Goal: Communication & Community: Answer question/provide support

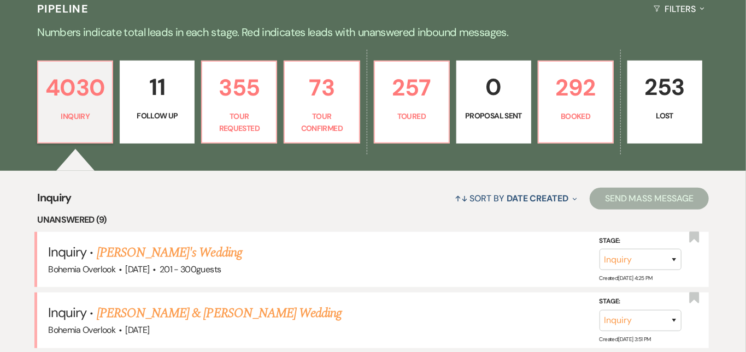
scroll to position [265, 0]
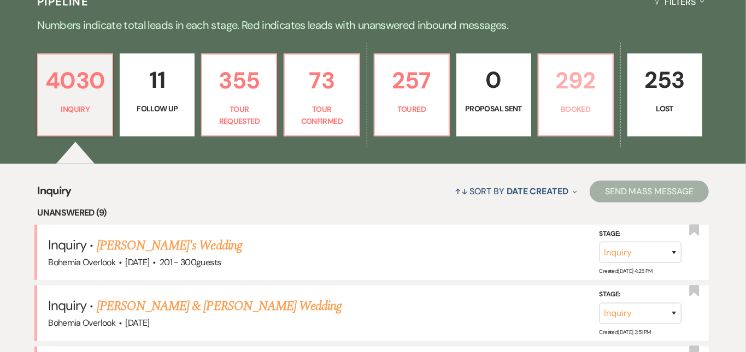
click at [606, 91] on p "292" at bounding box center [575, 80] width 61 height 37
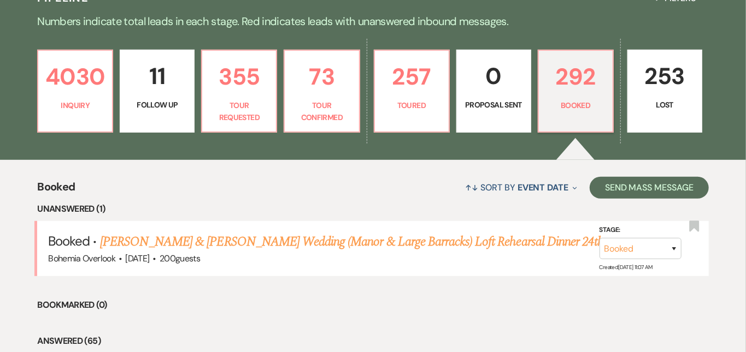
scroll to position [298, 0]
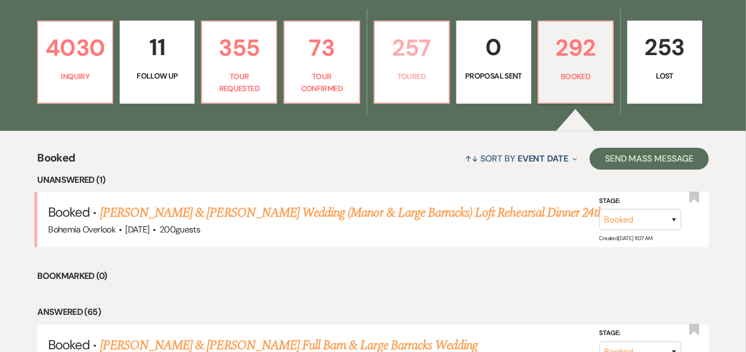
click at [438, 48] on p "257" at bounding box center [411, 47] width 61 height 37
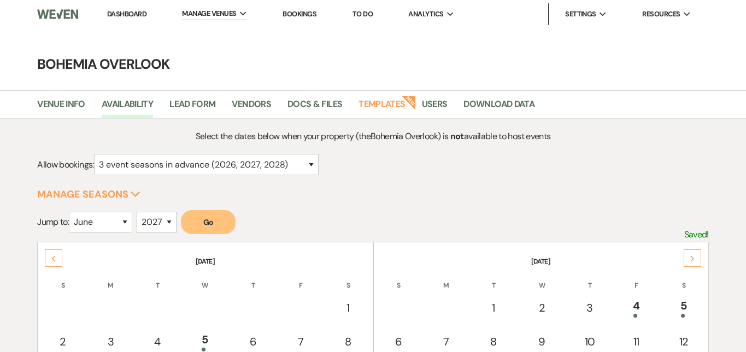
select select "6"
select select "2027"
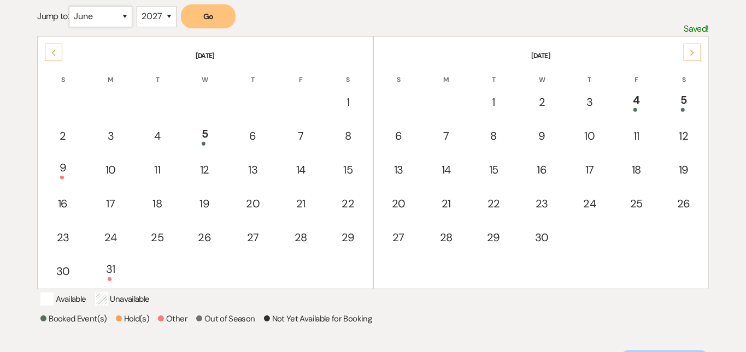
select select "7"
select select "2026"
click at [203, 16] on button "Go" at bounding box center [208, 16] width 55 height 24
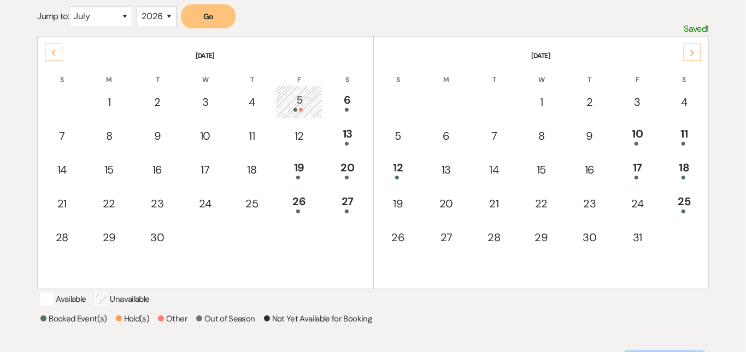
click at [700, 56] on div "Next" at bounding box center [691, 52] width 17 height 17
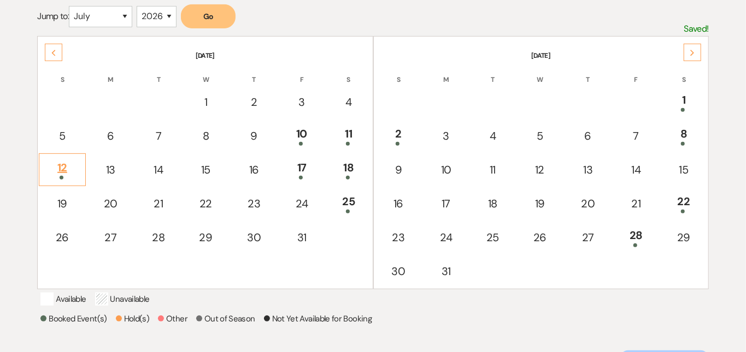
click at [66, 161] on div "12" at bounding box center [62, 170] width 34 height 20
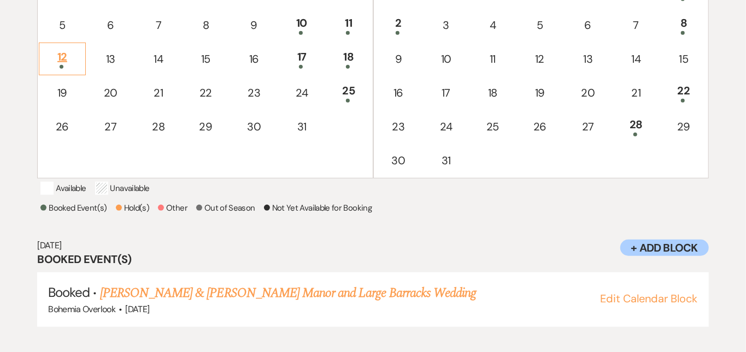
scroll to position [326, 0]
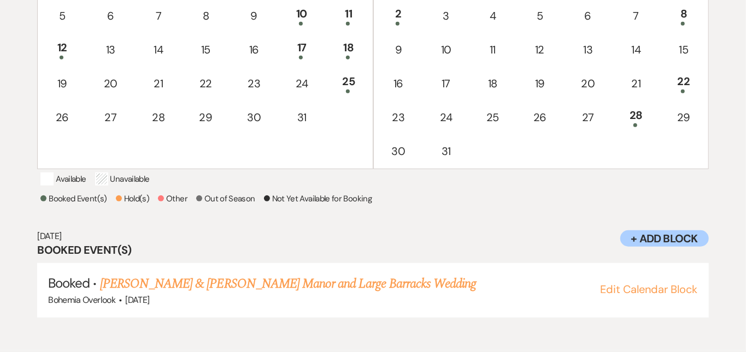
click at [468, 221] on div "Select the dates below when your property (the Bohemia Overlook ) is not availa…" at bounding box center [372, 71] width 671 height 536
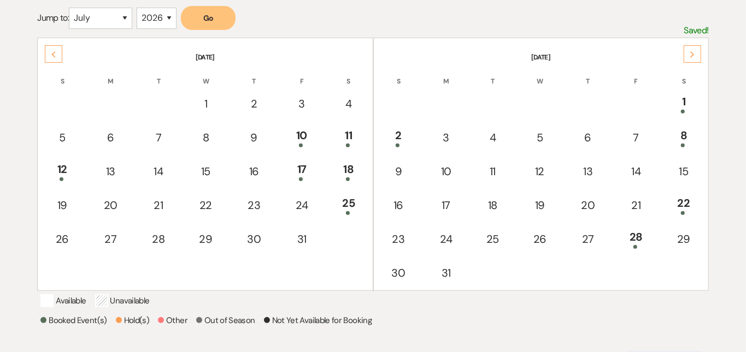
scroll to position [202, 0]
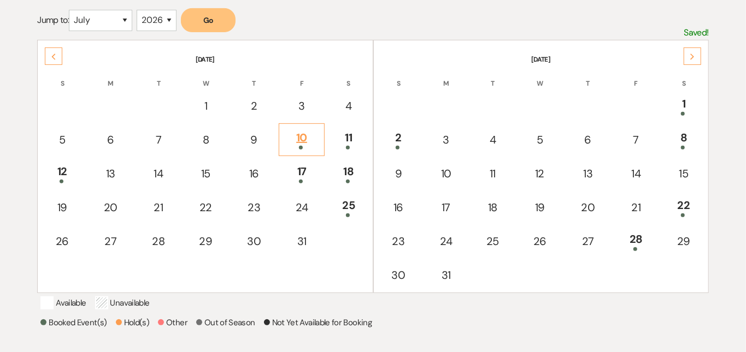
click at [303, 131] on div "10" at bounding box center [302, 139] width 34 height 20
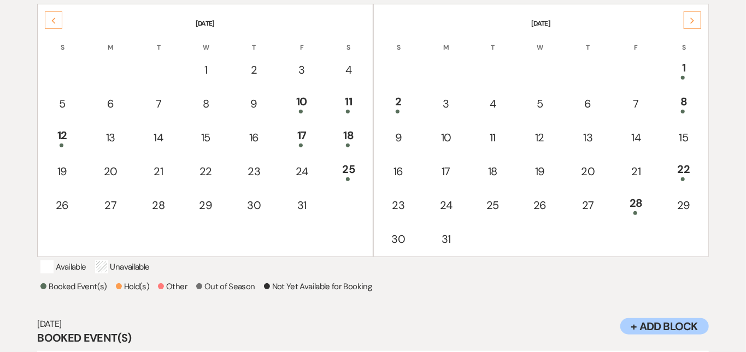
scroll to position [229, 0]
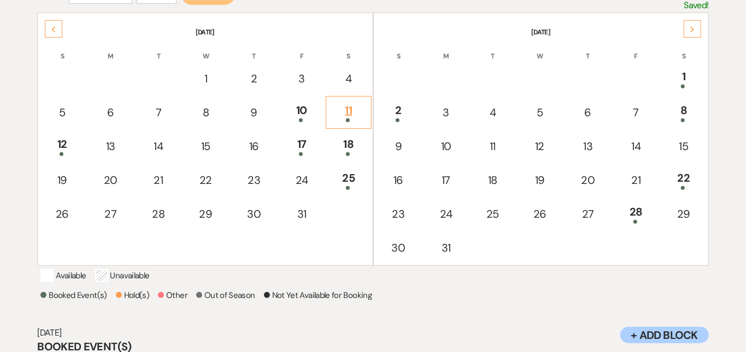
click at [347, 110] on div "11" at bounding box center [349, 112] width 34 height 20
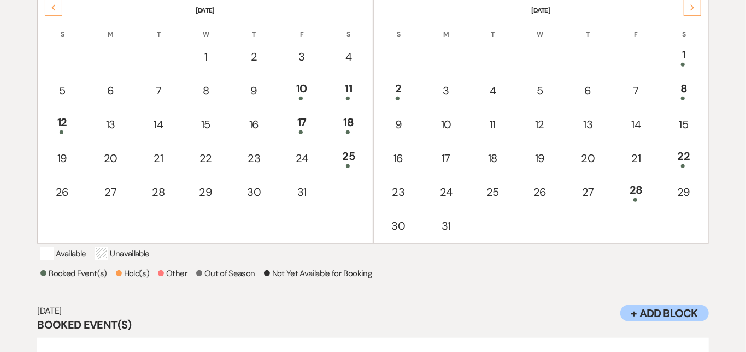
scroll to position [252, 0]
click at [342, 84] on div "11" at bounding box center [349, 90] width 34 height 20
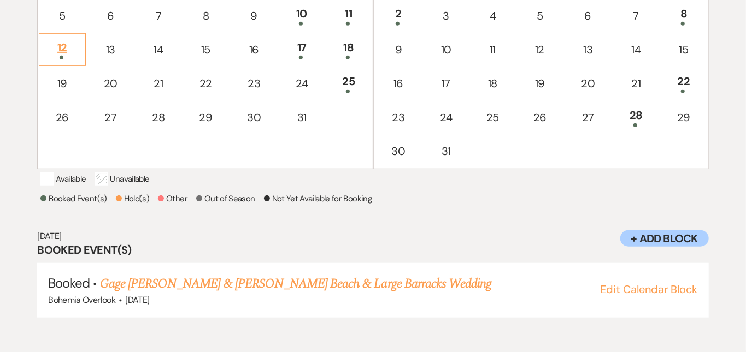
click at [67, 43] on div "12" at bounding box center [62, 49] width 34 height 20
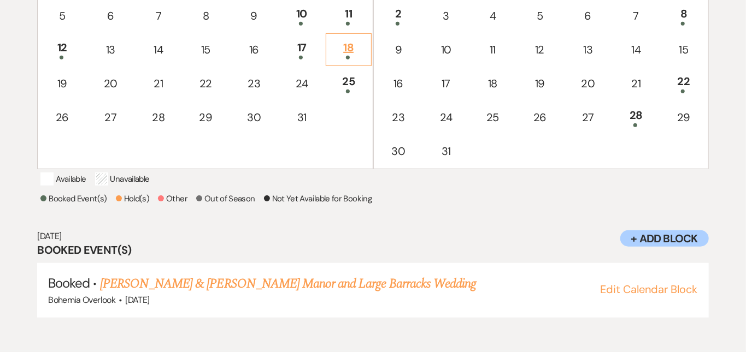
click at [356, 44] on div "18" at bounding box center [349, 49] width 34 height 20
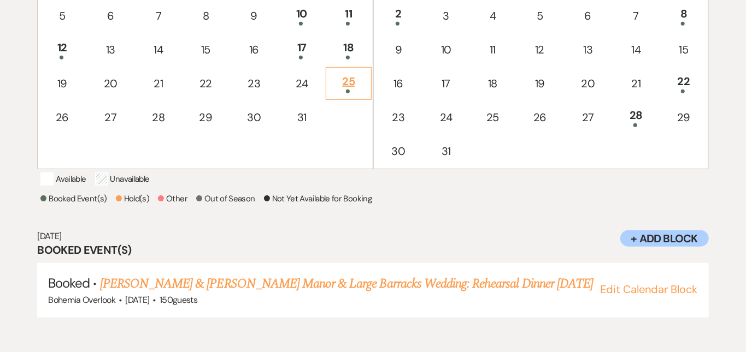
click at [354, 73] on div "25" at bounding box center [349, 83] width 34 height 20
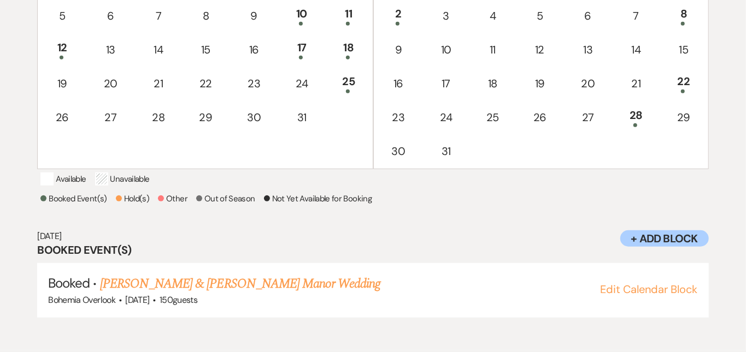
click at [718, 62] on div "Select the dates below when your property (the Bohemia Overlook ) is not availa…" at bounding box center [373, 71] width 746 height 536
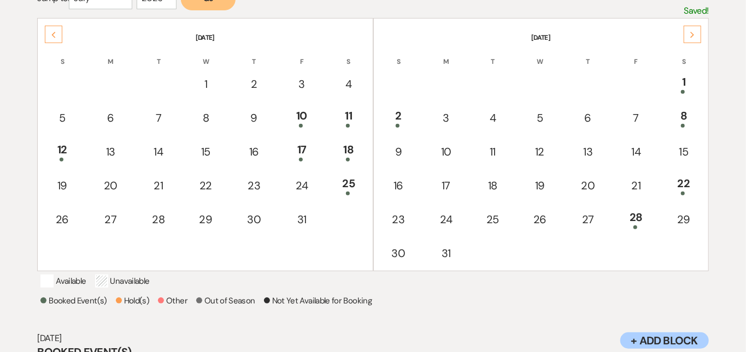
scroll to position [180, 0]
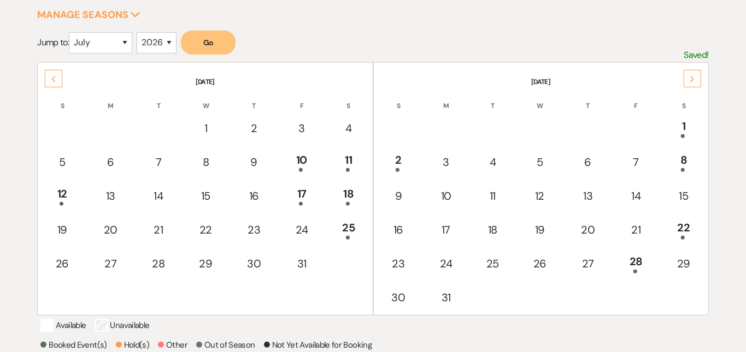
click at [695, 75] on div "Next" at bounding box center [691, 78] width 17 height 17
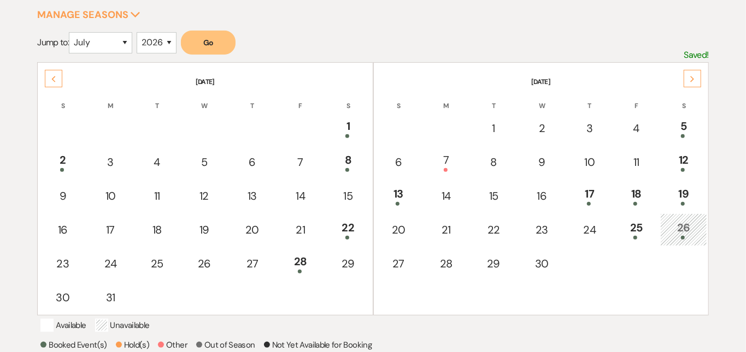
click at [695, 75] on div "Next" at bounding box center [691, 78] width 17 height 17
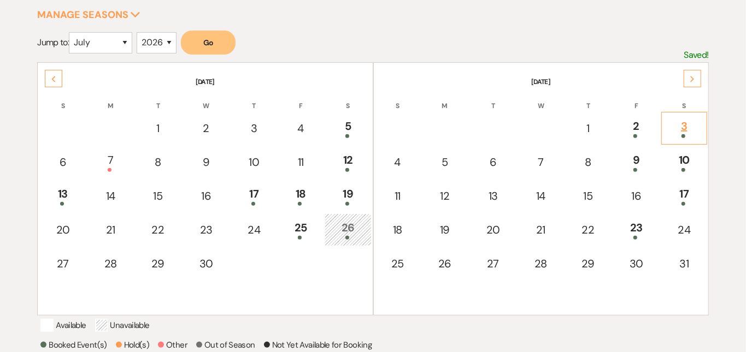
click at [693, 120] on div "3" at bounding box center [684, 128] width 34 height 20
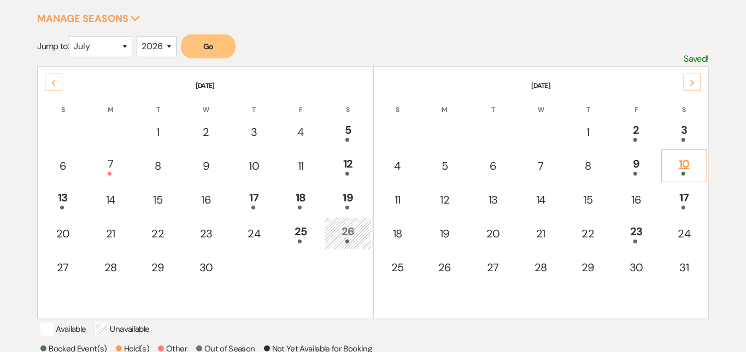
click at [694, 163] on div "10" at bounding box center [684, 166] width 34 height 20
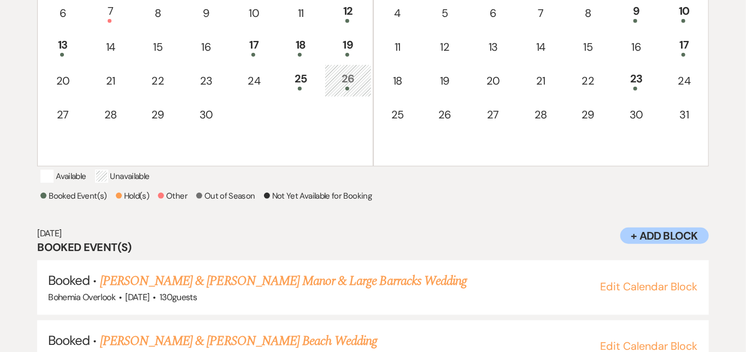
scroll to position [328, 0]
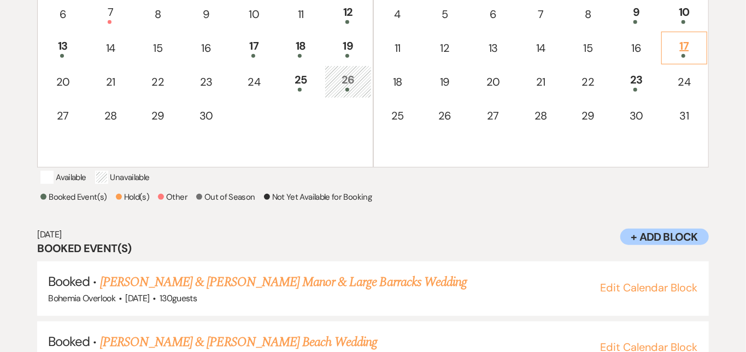
click at [693, 51] on div "17" at bounding box center [684, 48] width 34 height 20
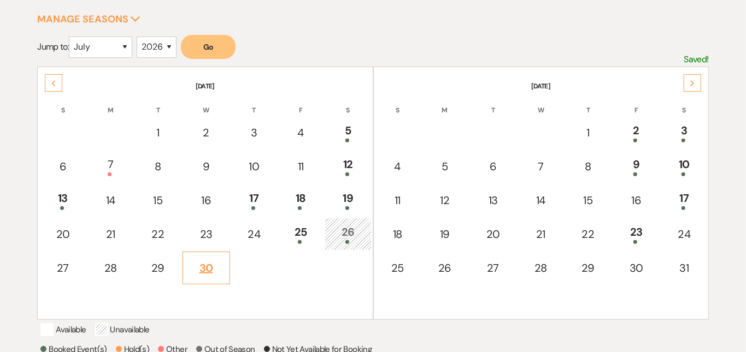
scroll to position [174, 0]
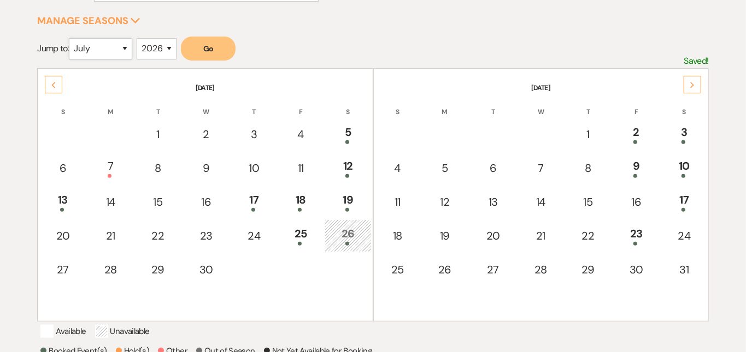
select select "5"
select select "2027"
click at [211, 50] on button "Go" at bounding box center [208, 49] width 55 height 24
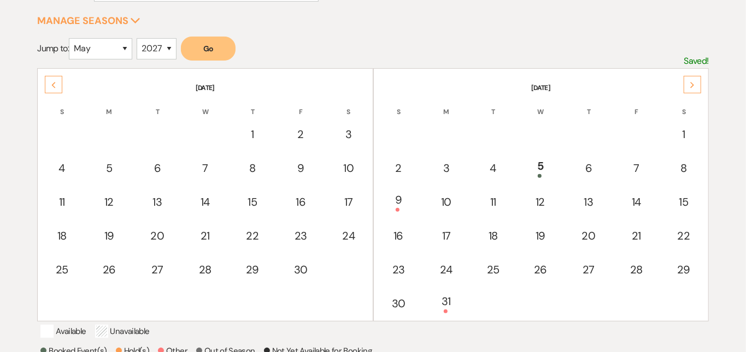
click at [691, 78] on div "Next" at bounding box center [691, 84] width 17 height 17
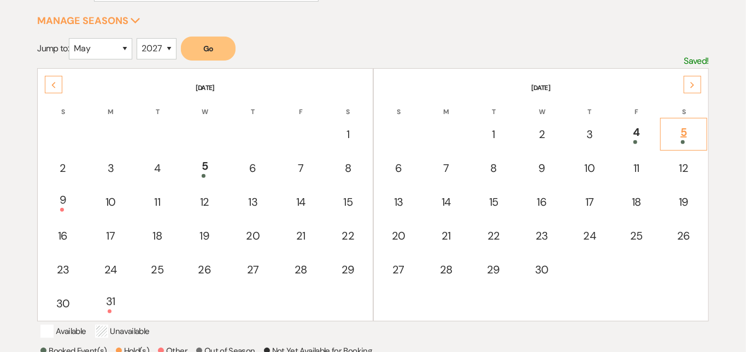
click at [689, 133] on div "5" at bounding box center [683, 134] width 35 height 20
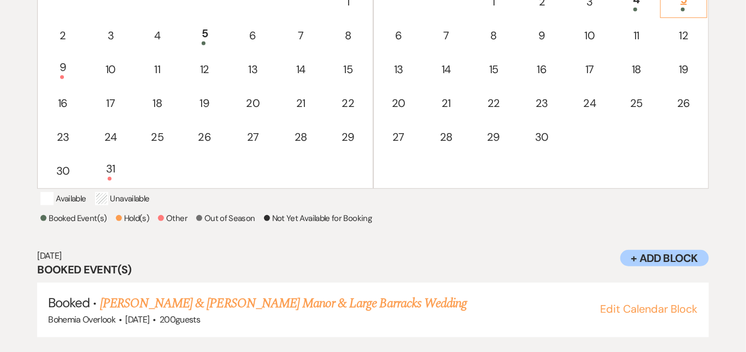
scroll to position [326, 0]
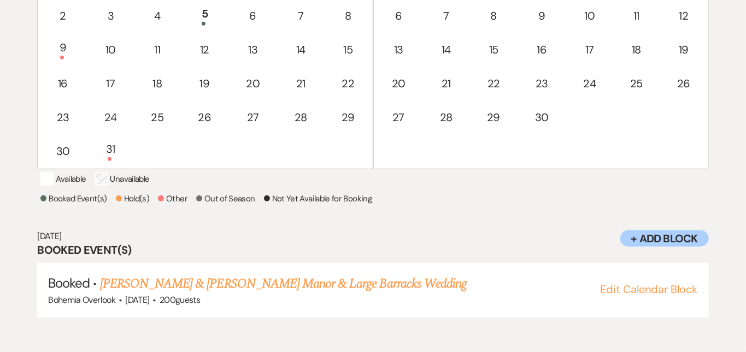
click at [706, 131] on td at bounding box center [683, 117] width 47 height 33
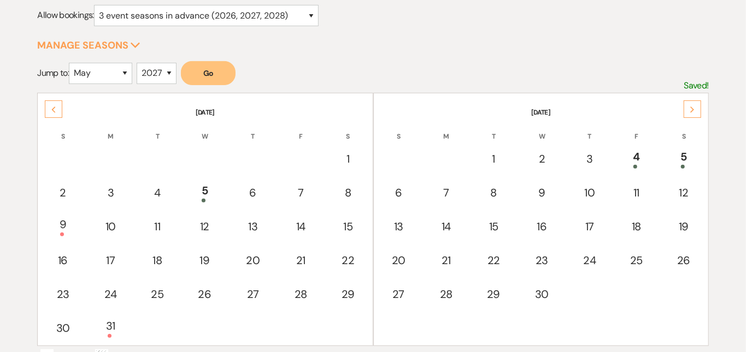
scroll to position [140, 0]
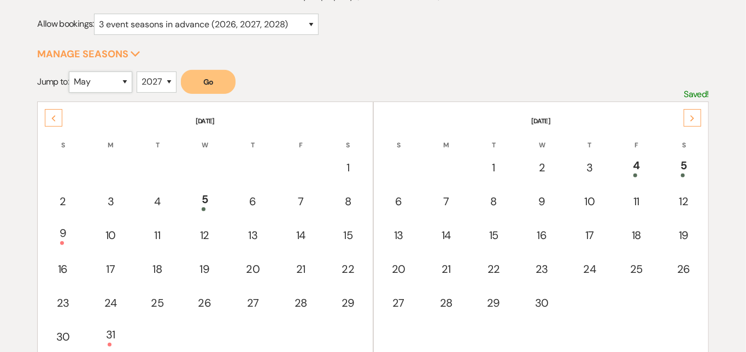
select select "6"
select select "2026"
click at [211, 77] on button "Go" at bounding box center [208, 82] width 55 height 24
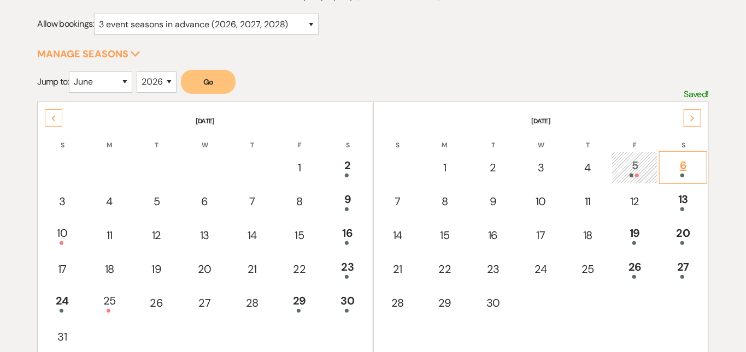
click at [692, 162] on div "6" at bounding box center [683, 167] width 36 height 20
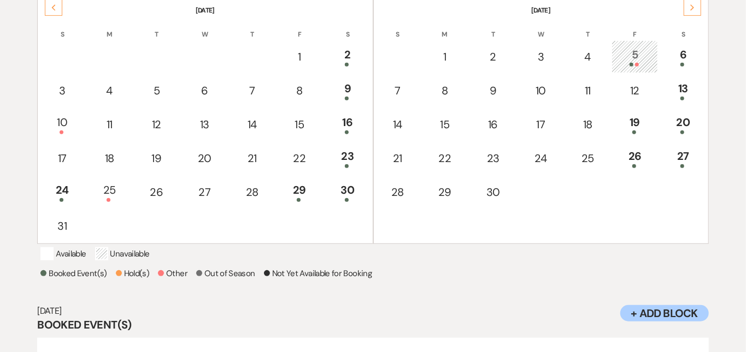
scroll to position [240, 0]
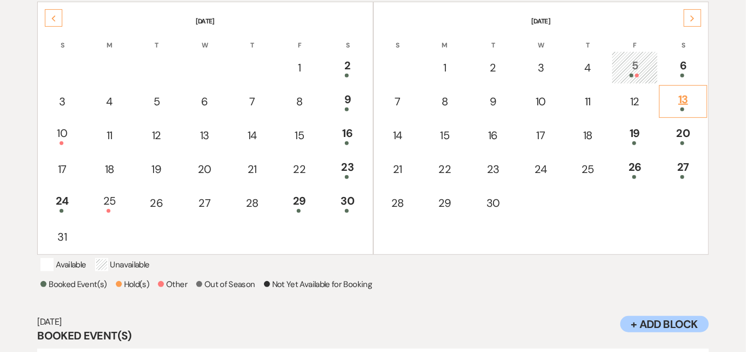
click at [695, 93] on div "13" at bounding box center [683, 101] width 36 height 20
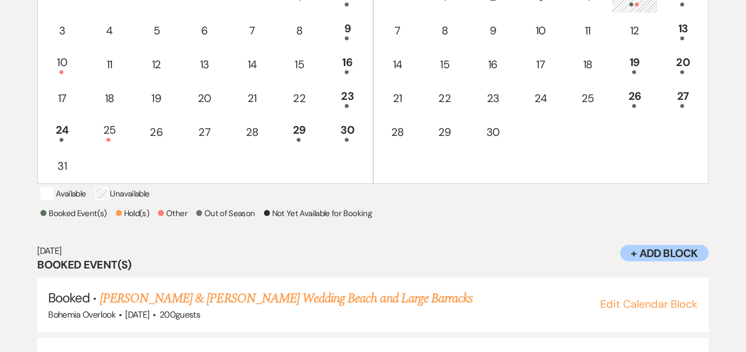
scroll to position [307, 0]
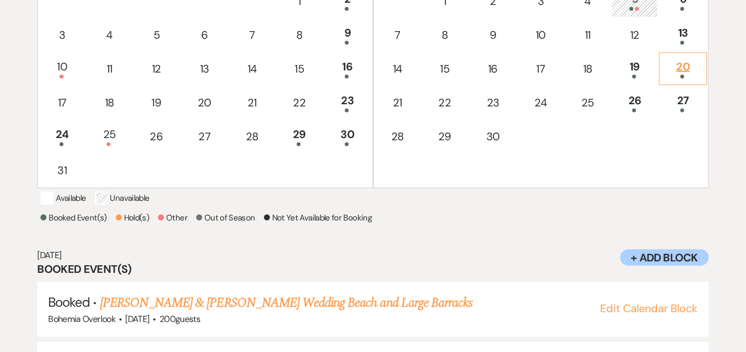
click at [694, 55] on td "20" at bounding box center [683, 68] width 48 height 33
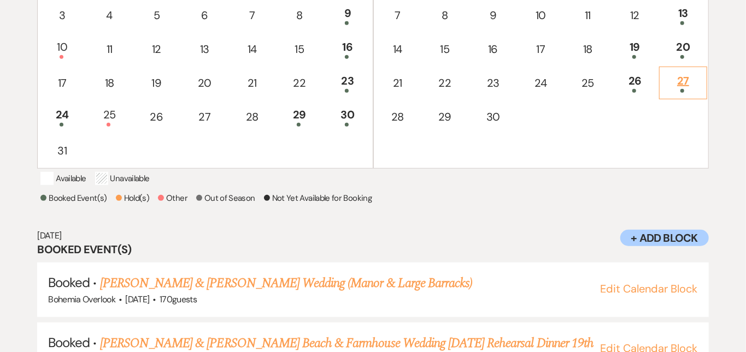
scroll to position [326, 0]
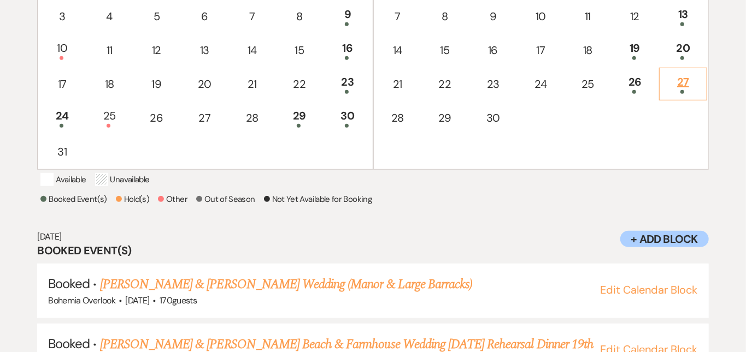
click at [689, 74] on div "27" at bounding box center [683, 84] width 36 height 20
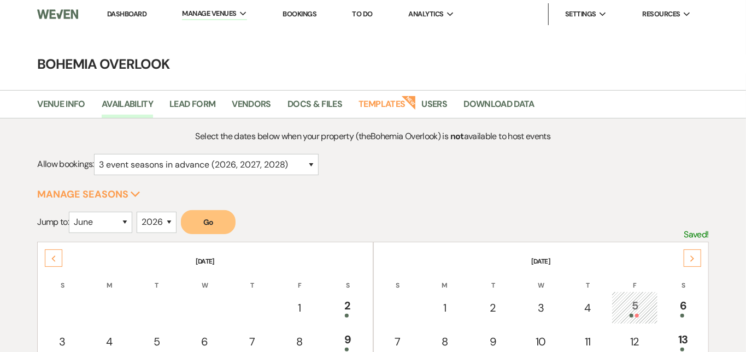
scroll to position [0, 0]
click at [136, 12] on link "Dashboard" at bounding box center [126, 13] width 39 height 9
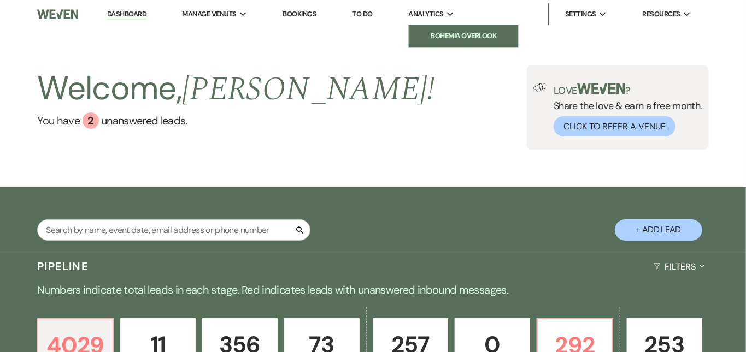
click at [449, 31] on li "Bohemia Overlook" at bounding box center [463, 36] width 98 height 11
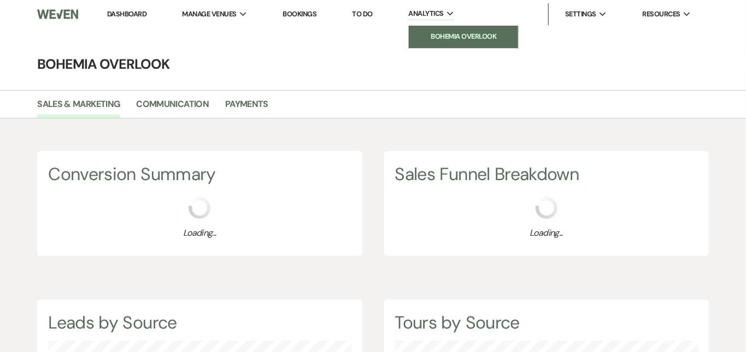
scroll to position [352, 746]
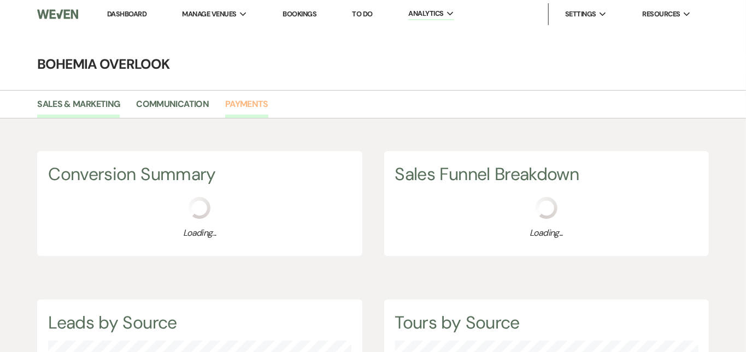
click at [254, 101] on link "Payments" at bounding box center [246, 107] width 43 height 21
select select "2025"
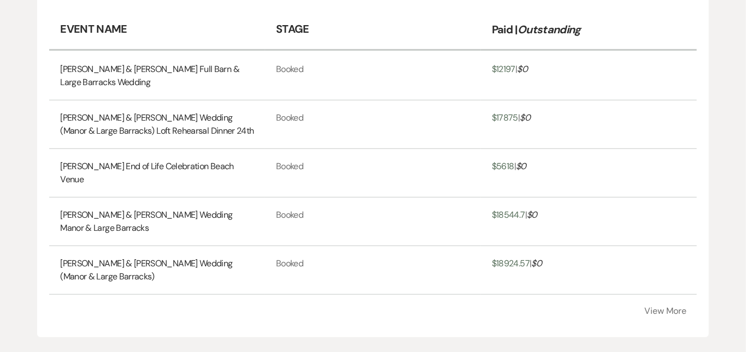
scroll to position [409, 0]
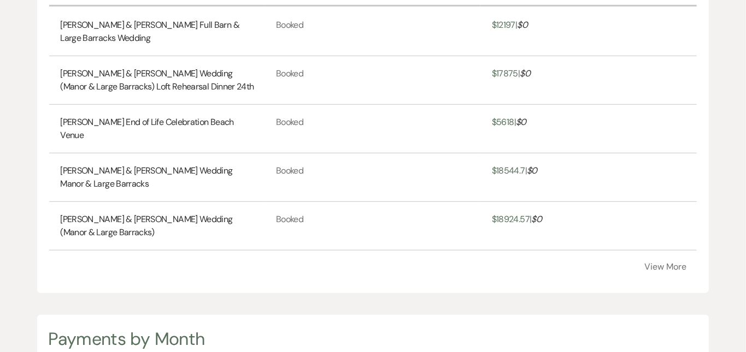
click at [669, 272] on button "View More" at bounding box center [666, 267] width 42 height 9
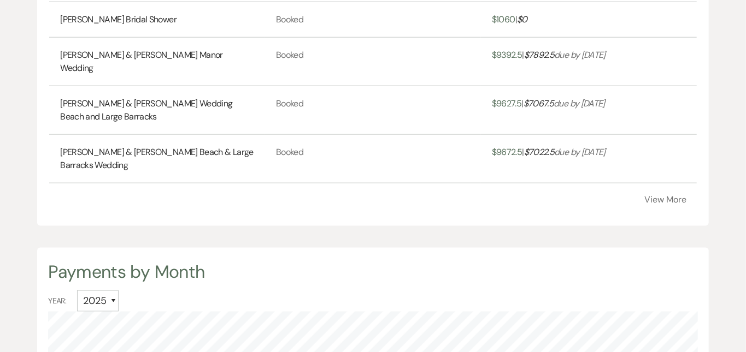
scroll to position [694, 0]
click at [665, 204] on button "View More" at bounding box center [666, 199] width 42 height 9
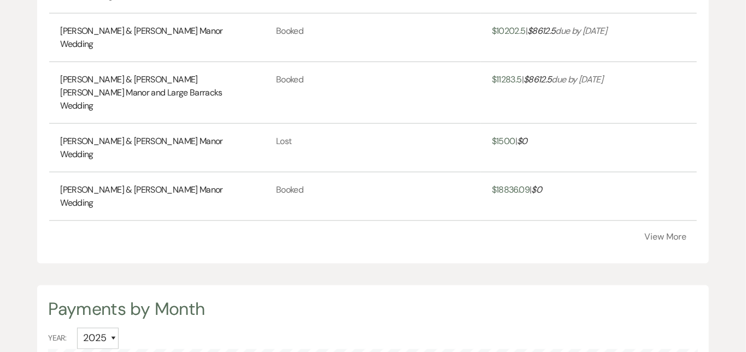
scroll to position [914, 0]
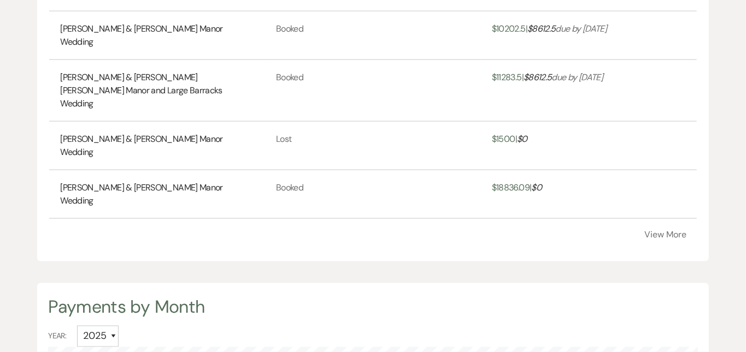
click at [651, 240] on button "View More" at bounding box center [666, 235] width 42 height 9
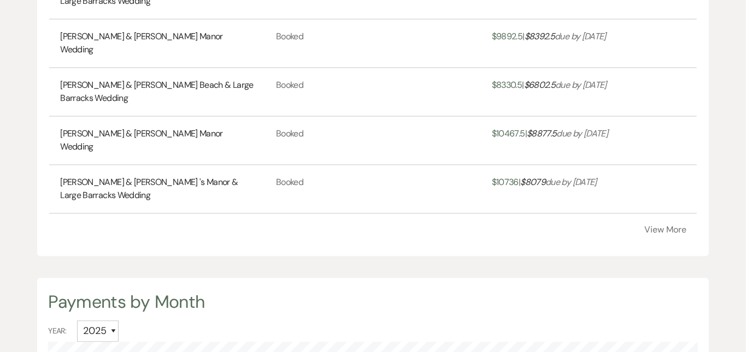
scroll to position [1165, 0]
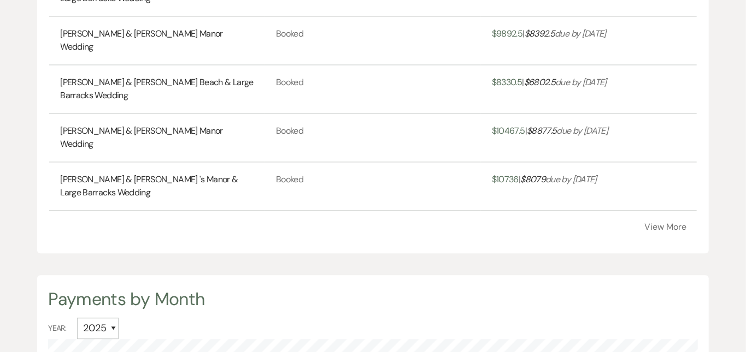
click at [660, 232] on button "View More" at bounding box center [666, 227] width 42 height 9
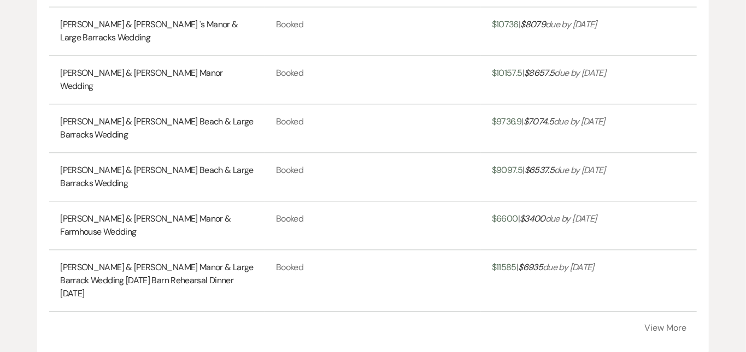
scroll to position [1329, 0]
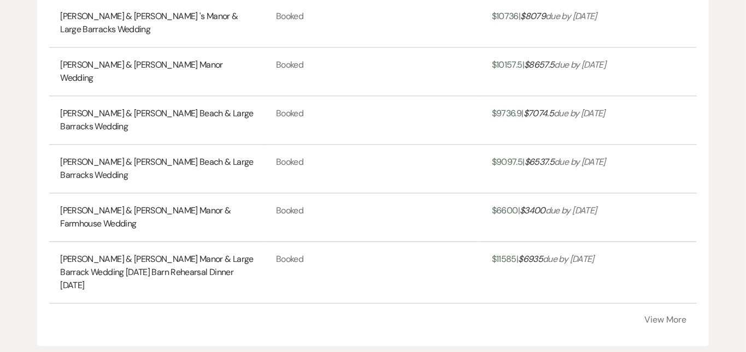
click at [664, 316] on button "View More" at bounding box center [666, 320] width 42 height 9
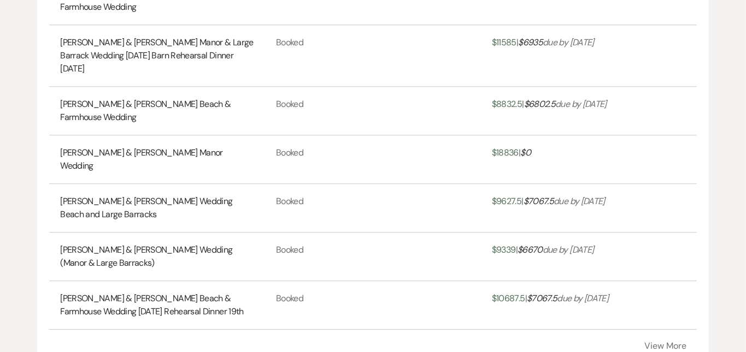
scroll to position [1550, 0]
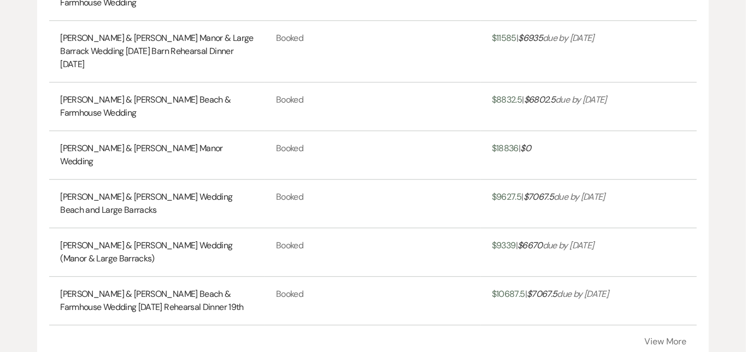
click at [669, 338] on button "View More" at bounding box center [666, 342] width 42 height 9
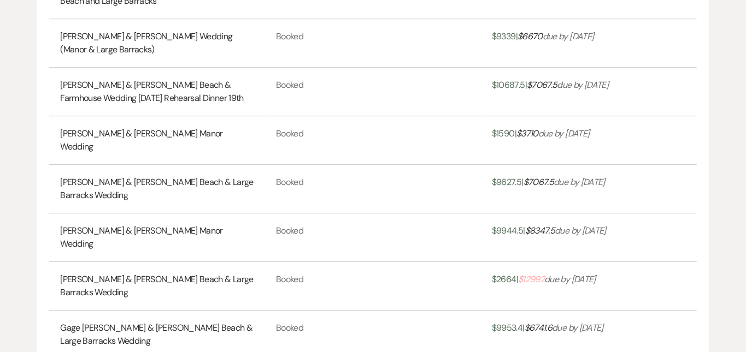
scroll to position [1761, 0]
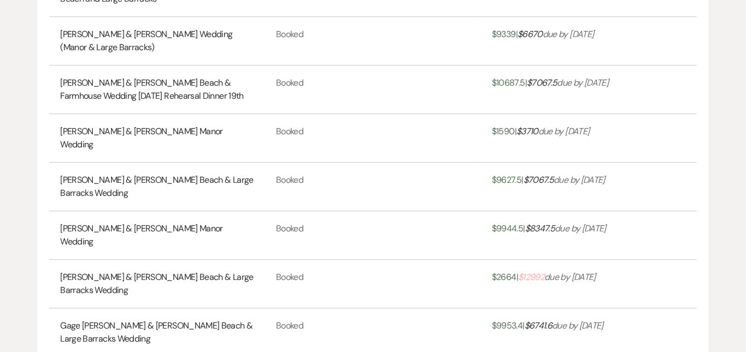
click at [209, 271] on link "Evan Benbow & Taylor Simon's Beach & Large Barracks Wedding" at bounding box center [157, 284] width 194 height 26
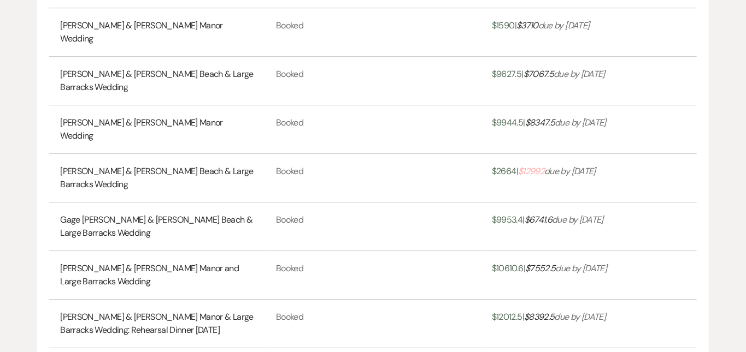
scroll to position [1936, 0]
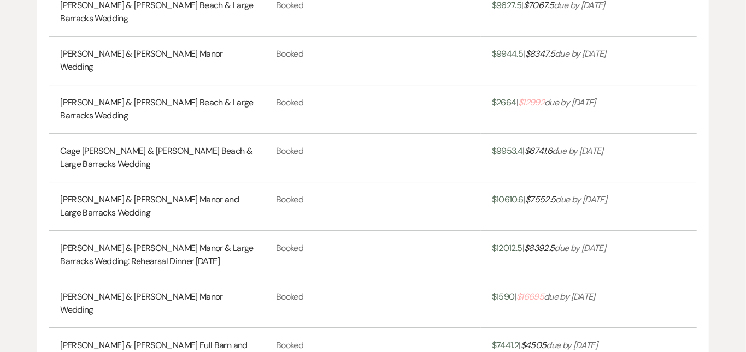
click at [235, 291] on link "Rob Hendershott & Anne Clarke's Manor Wedding" at bounding box center [157, 304] width 194 height 26
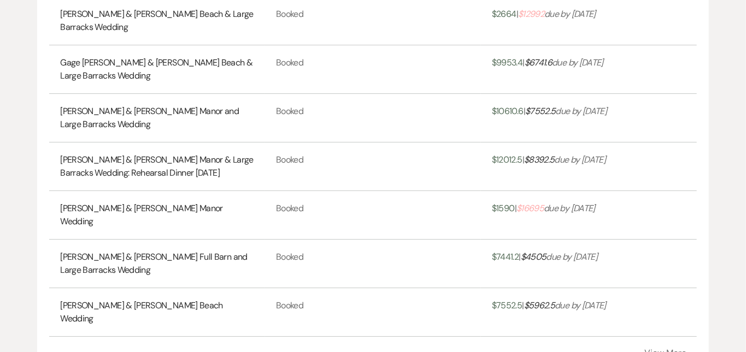
scroll to position [2058, 0]
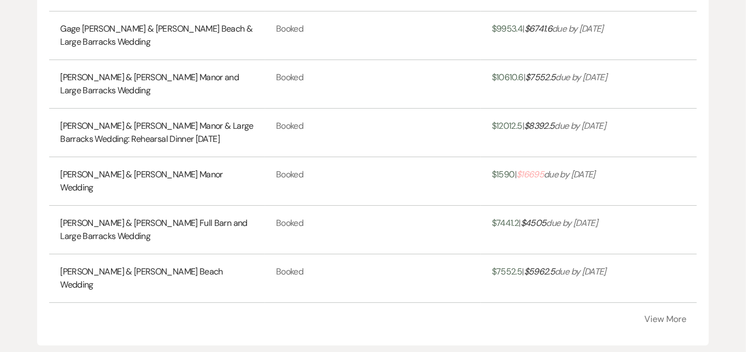
click at [660, 315] on button "View More" at bounding box center [666, 319] width 42 height 9
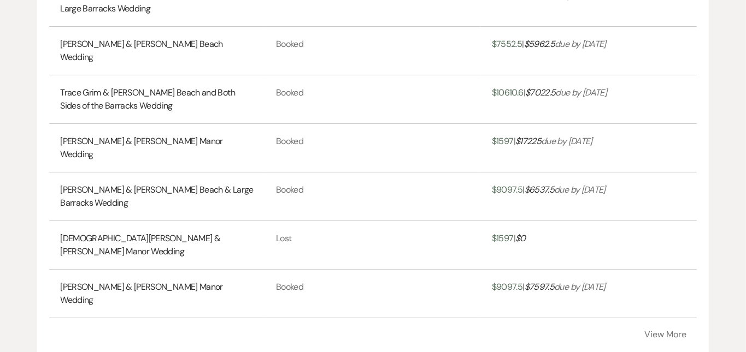
scroll to position [2290, 0]
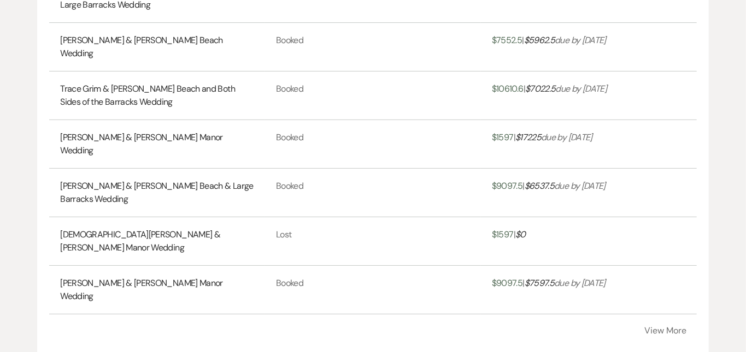
click at [683, 327] on button "View More" at bounding box center [666, 331] width 42 height 9
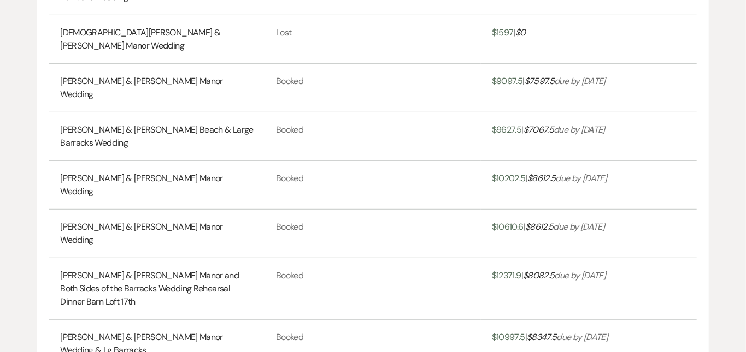
scroll to position [2515, 0]
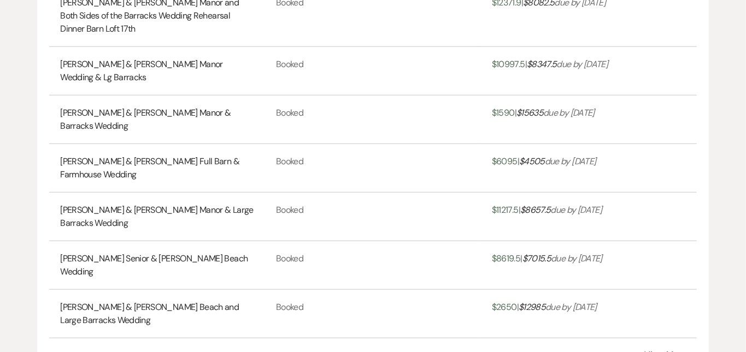
scroll to position [2770, 0]
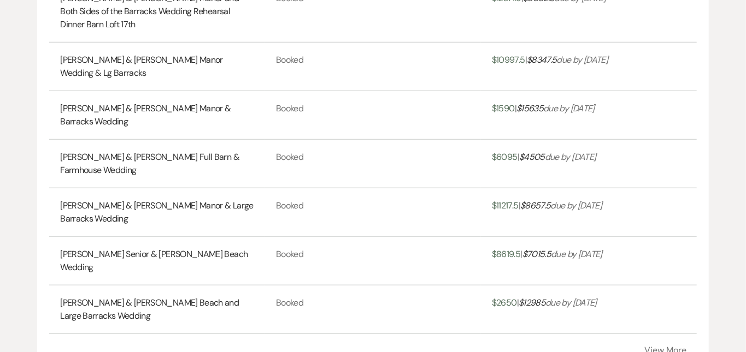
click at [662, 346] on button "View More" at bounding box center [666, 350] width 42 height 9
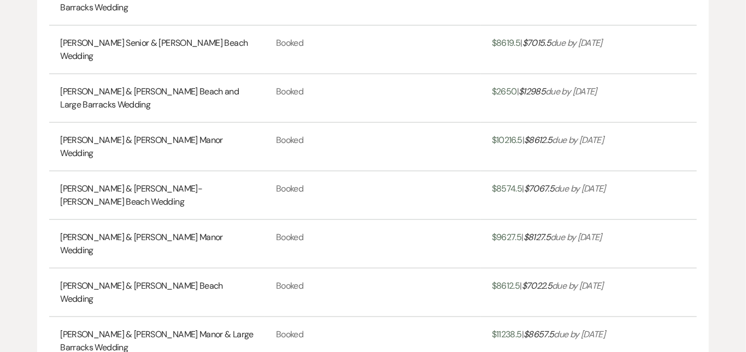
scroll to position [2983, 0]
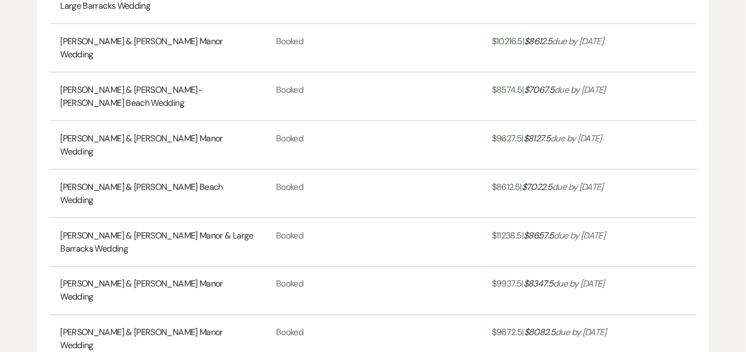
scroll to position [3090, 0]
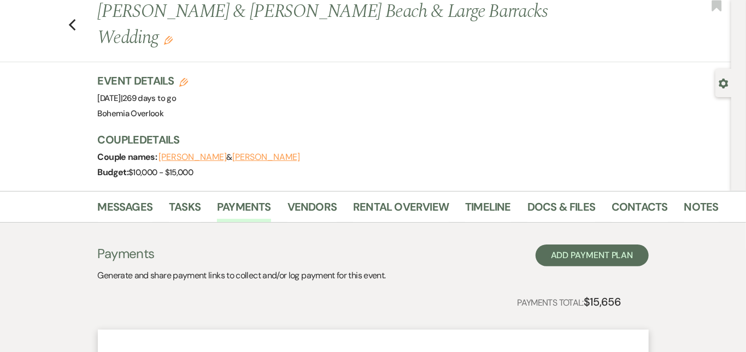
scroll to position [-1, 0]
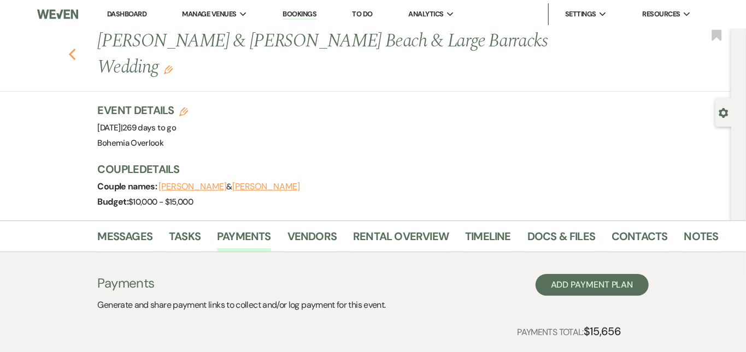
click at [68, 49] on use "button" at bounding box center [71, 55] width 7 height 12
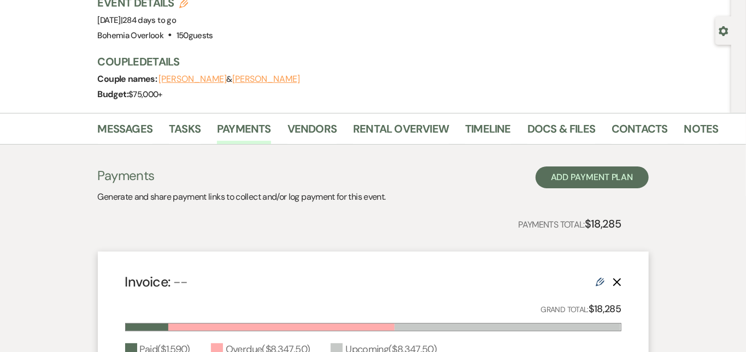
scroll to position [95, 0]
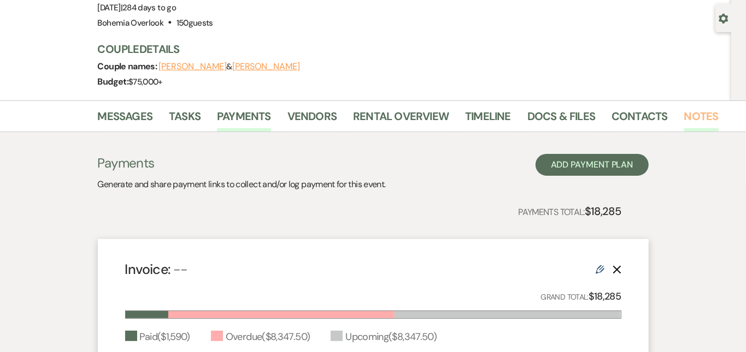
click at [684, 109] on link "Notes" at bounding box center [701, 120] width 34 height 24
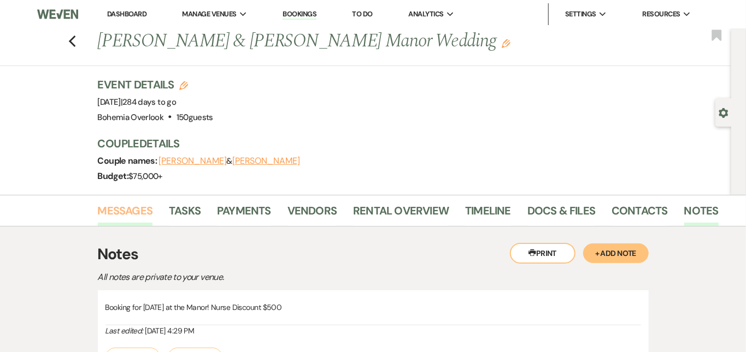
click at [103, 208] on link "Messages" at bounding box center [125, 214] width 55 height 24
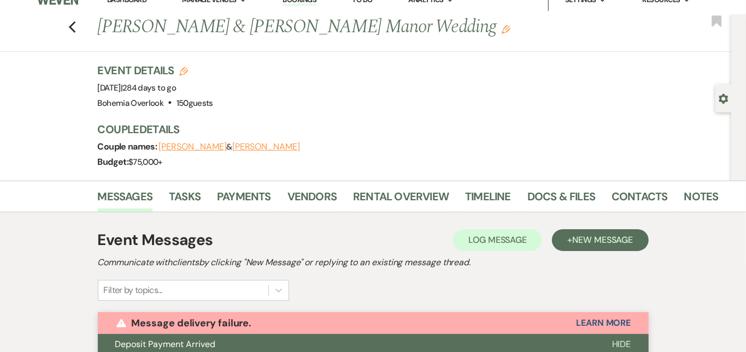
scroll to position [-1, 0]
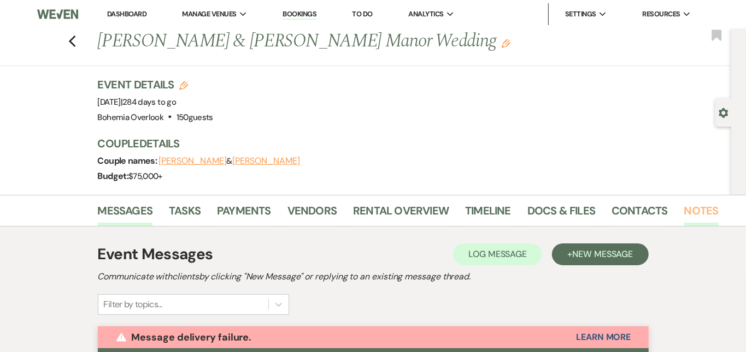
click at [684, 204] on link "Notes" at bounding box center [701, 214] width 34 height 24
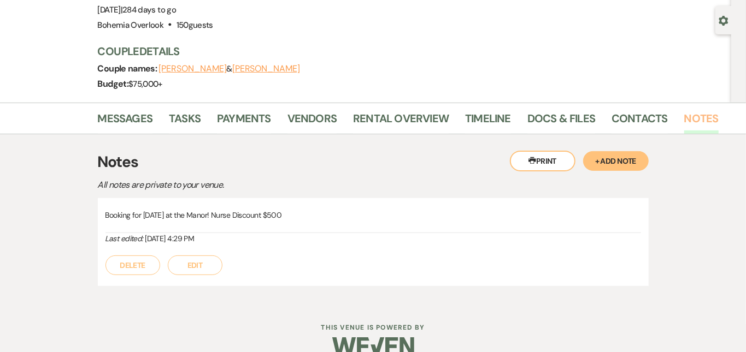
scroll to position [116, 0]
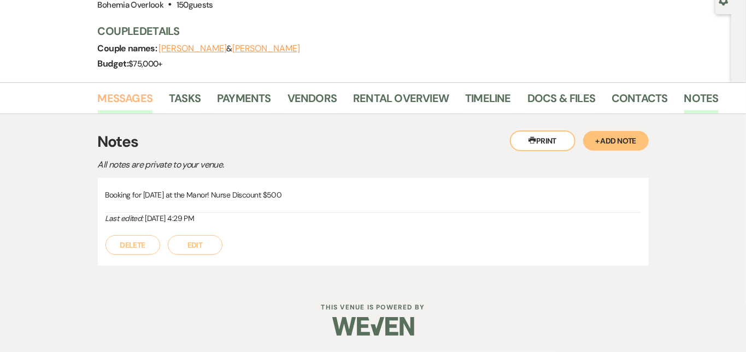
click at [109, 91] on link "Messages" at bounding box center [125, 102] width 55 height 24
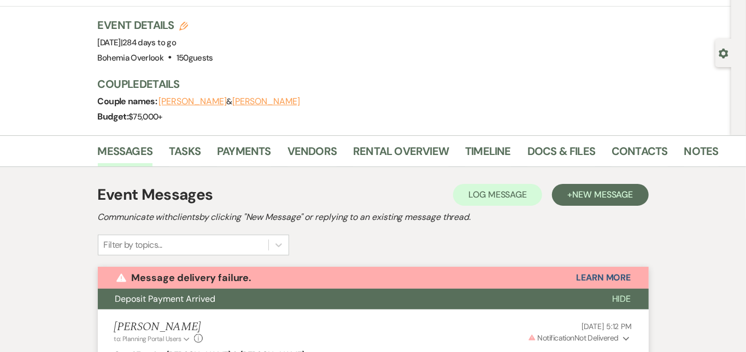
scroll to position [-1, 0]
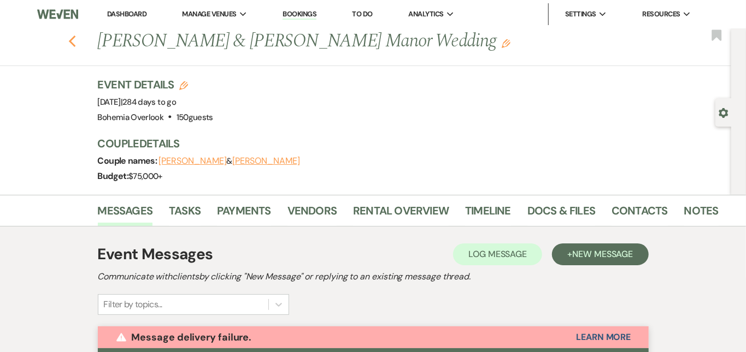
click at [68, 36] on icon "Previous" at bounding box center [72, 41] width 8 height 13
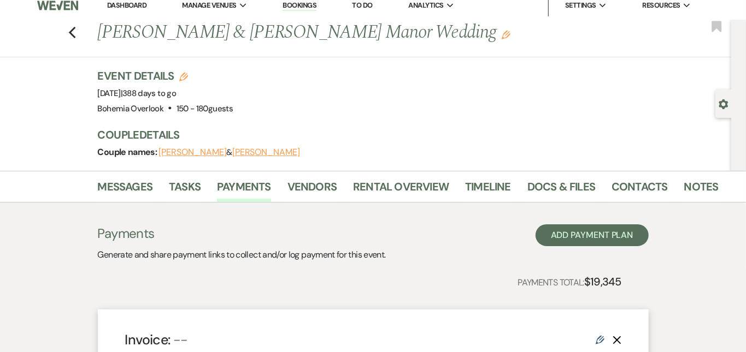
scroll to position [-1, 0]
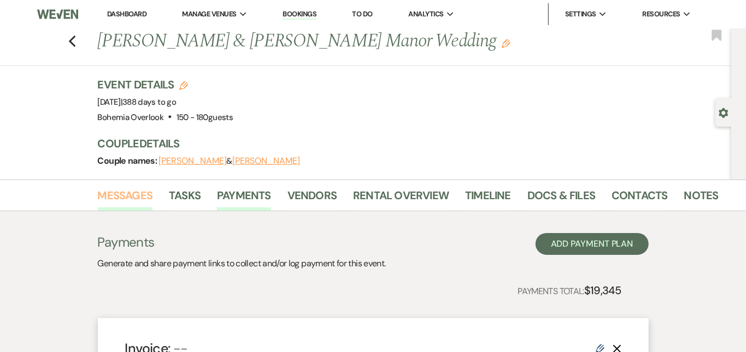
click at [98, 193] on link "Messages" at bounding box center [125, 199] width 55 height 24
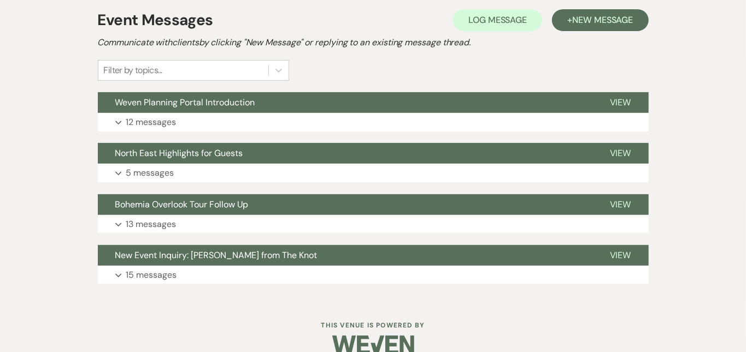
scroll to position [227, 0]
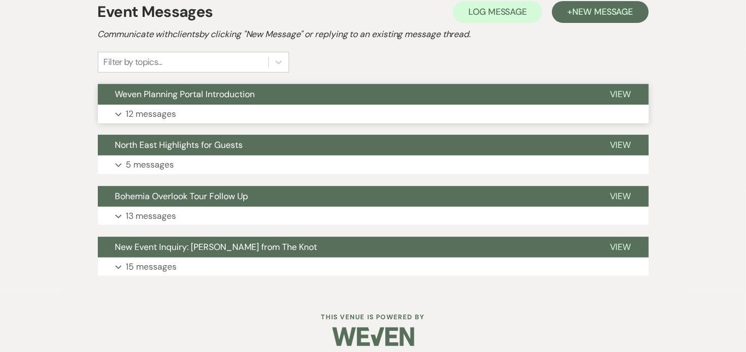
click at [322, 108] on button "Expand 12 messages" at bounding box center [373, 114] width 551 height 19
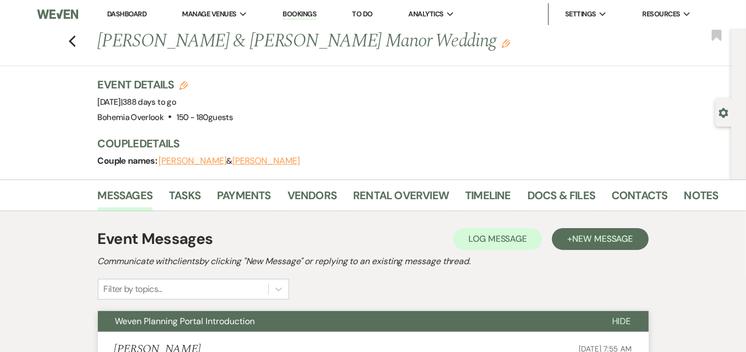
scroll to position [0, 0]
click at [217, 188] on link "Payments" at bounding box center [244, 199] width 54 height 24
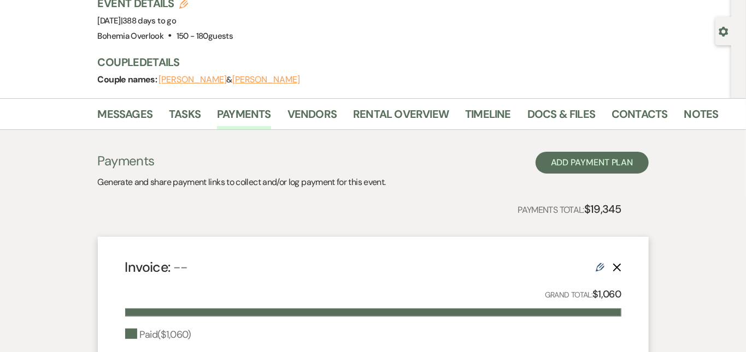
scroll to position [77, 0]
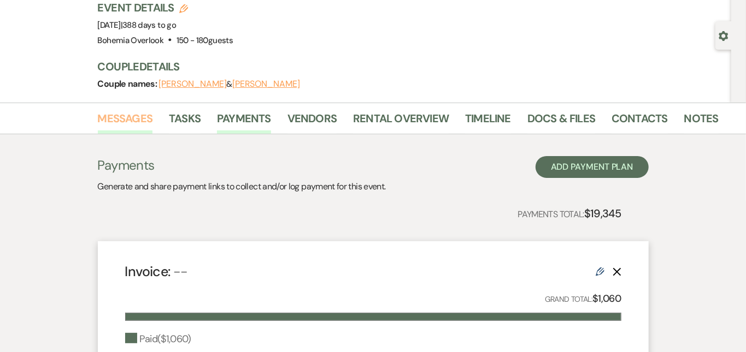
click at [98, 129] on link "Messages" at bounding box center [125, 122] width 55 height 24
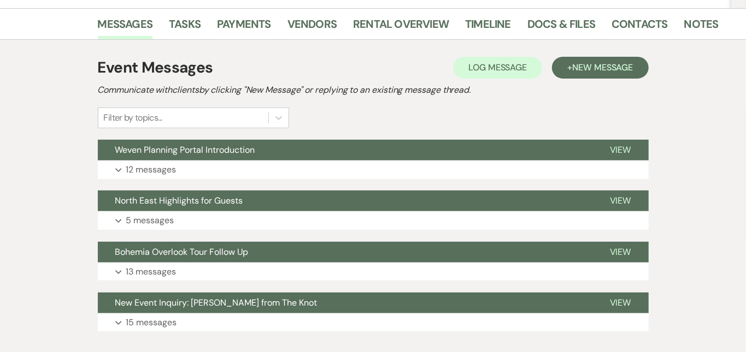
scroll to position [174, 0]
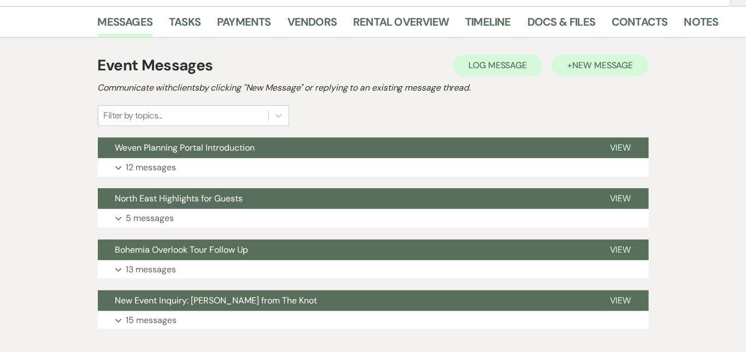
click at [611, 58] on button "+ New Message" at bounding box center [600, 66] width 96 height 22
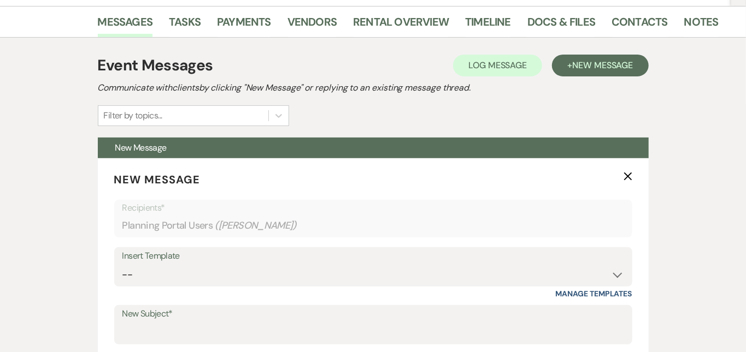
click at [355, 71] on div "Event Messages Log Log Message + New Message" at bounding box center [373, 65] width 551 height 23
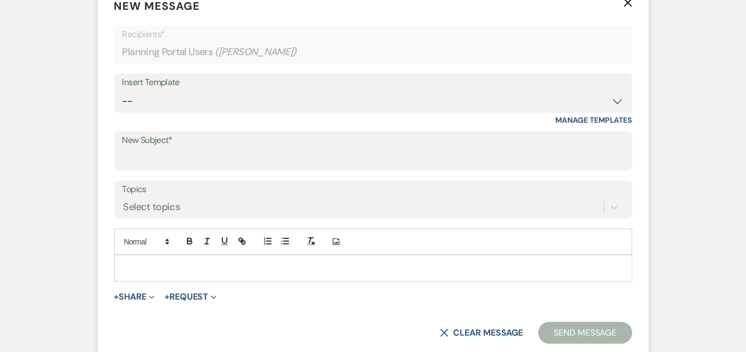
scroll to position [350, 0]
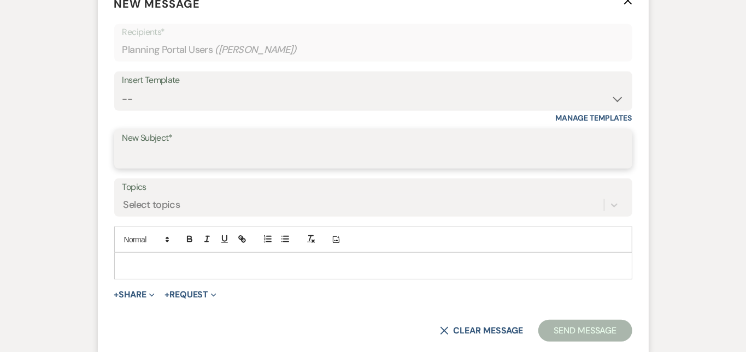
click at [298, 149] on input "New Subject*" at bounding box center [372, 156] width 501 height 21
type input "Second Manor Payment"
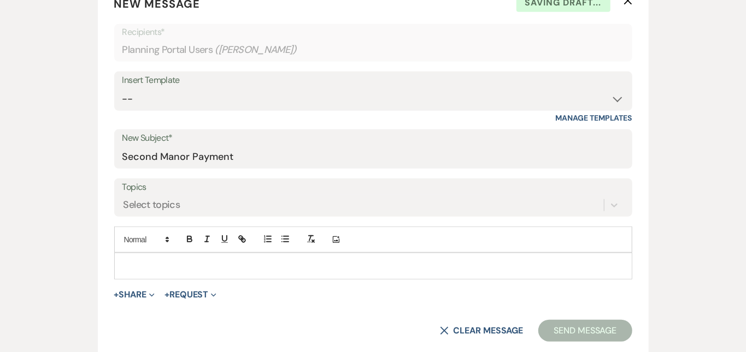
click at [743, 151] on div "Messages Tasks Payments Vendors Rental Overview Timeline Docs & Files Contacts …" at bounding box center [373, 203] width 746 height 747
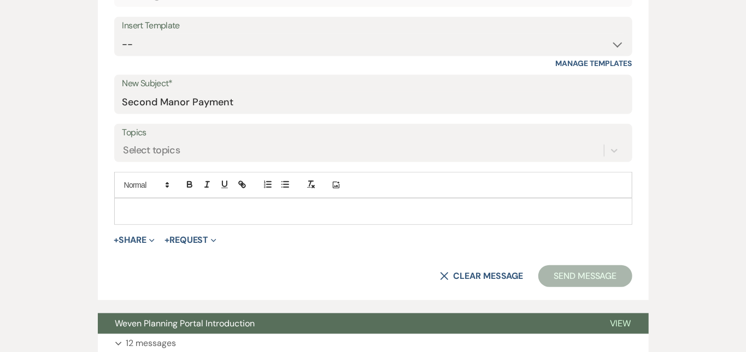
scroll to position [406, 0]
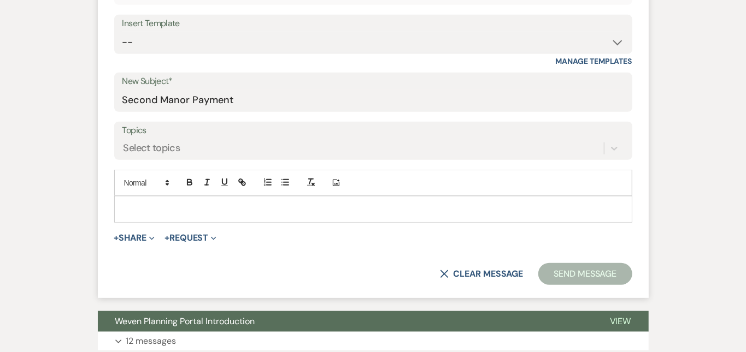
click at [615, 211] on p at bounding box center [373, 209] width 500 height 12
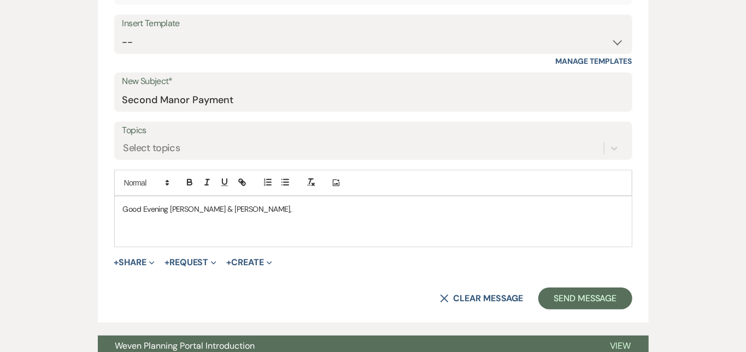
click at [730, 138] on div "Messages Tasks Payments Vendors Rental Overview Timeline Docs & Files Contacts …" at bounding box center [373, 158] width 746 height 771
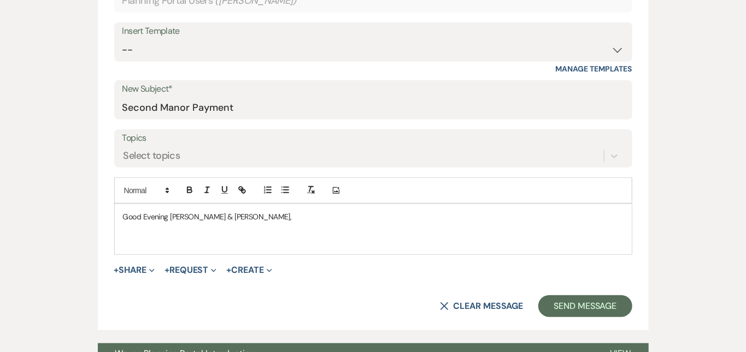
scroll to position [407, 0]
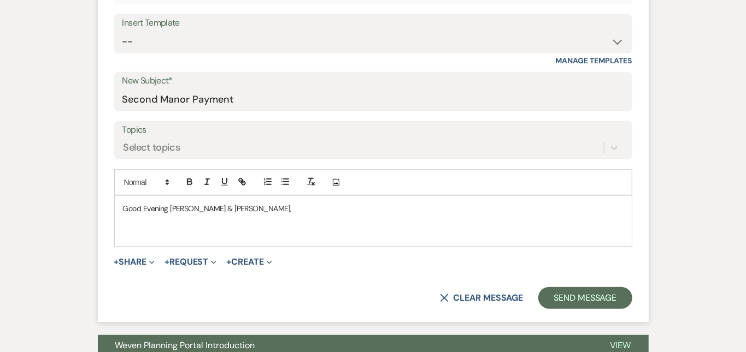
click at [521, 231] on p at bounding box center [373, 233] width 500 height 12
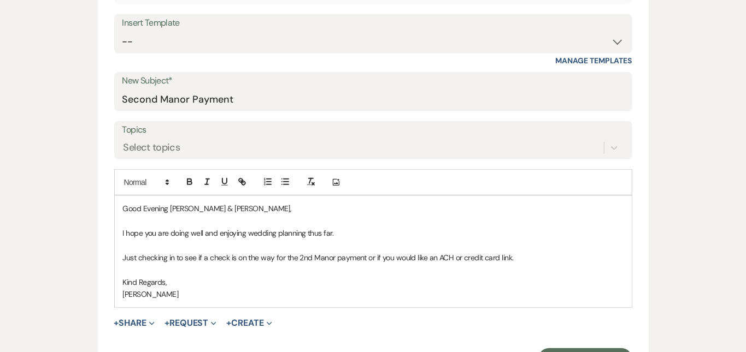
click at [710, 186] on div "Messages Tasks Payments Vendors Rental Overview Timeline Docs & Files Contacts …" at bounding box center [373, 189] width 746 height 832
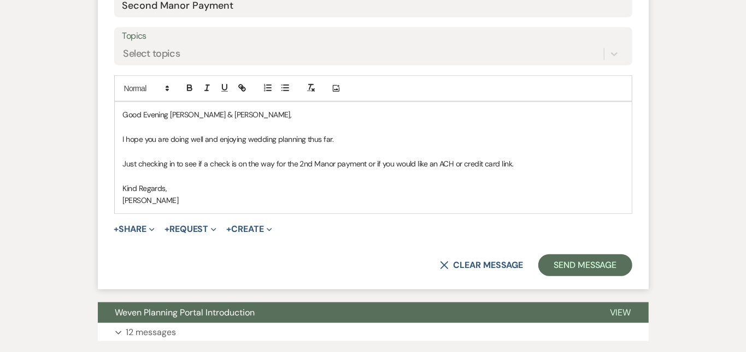
scroll to position [504, 0]
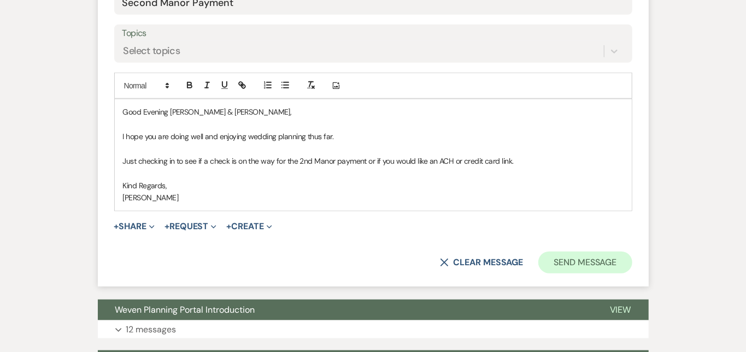
click at [632, 266] on button "Send Message" at bounding box center [584, 263] width 93 height 22
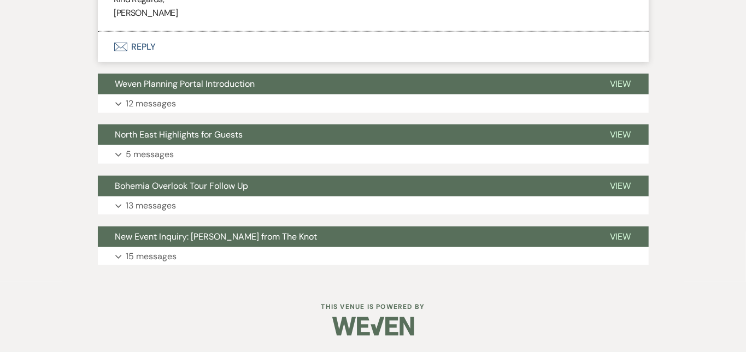
scroll to position [459, 0]
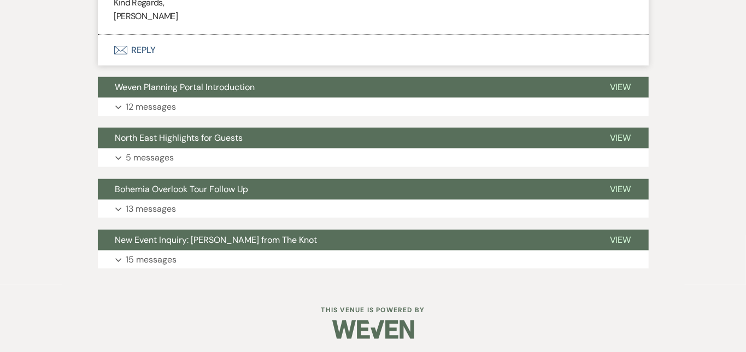
click at [696, 173] on div "Messages Tasks Payments Vendors Rental Overview Timeline Docs & Files Contacts …" at bounding box center [373, 2] width 746 height 565
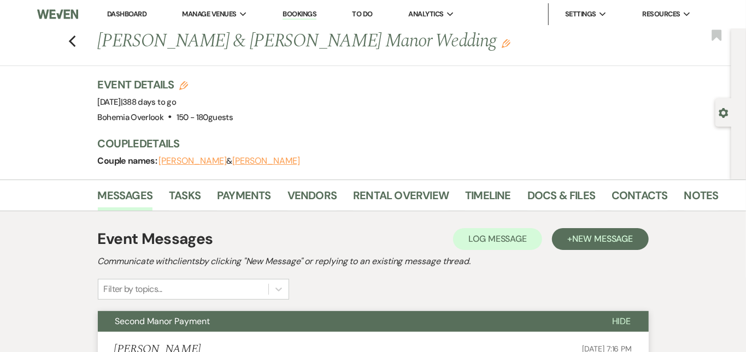
scroll to position [-9, 0]
